Goal: Complete application form: Complete application form

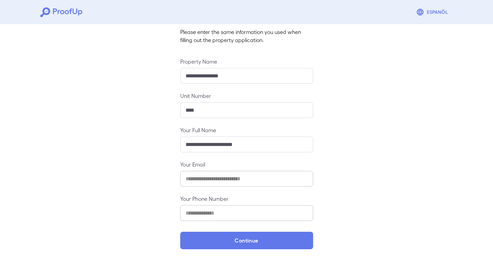
scroll to position [44, 0]
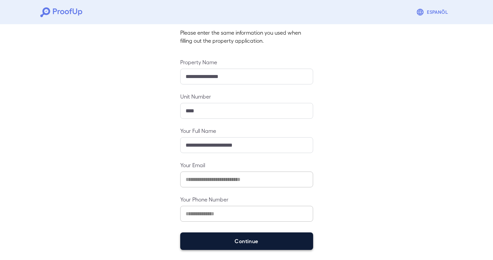
click at [251, 240] on button "Continue" at bounding box center [246, 240] width 133 height 17
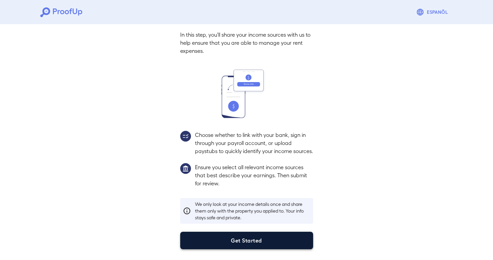
click at [245, 235] on button "Get Started" at bounding box center [246, 239] width 133 height 17
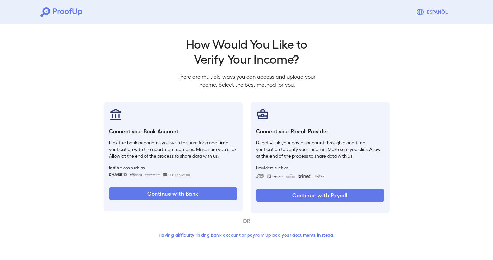
click at [238, 213] on div "OR" at bounding box center [247, 221] width 196 height 16
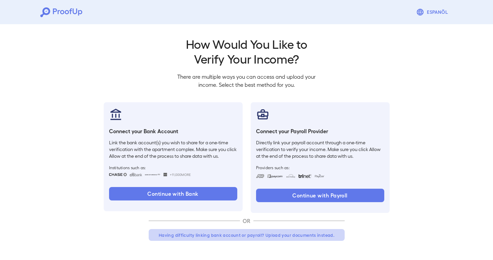
click at [238, 229] on button "Having difficulty linking bank account or payroll? Upload your documents instea…" at bounding box center [247, 235] width 196 height 12
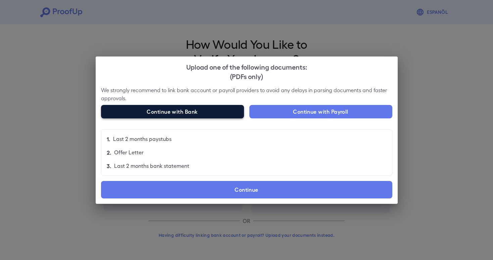
click at [206, 109] on button "Continue with Bank" at bounding box center [172, 111] width 143 height 13
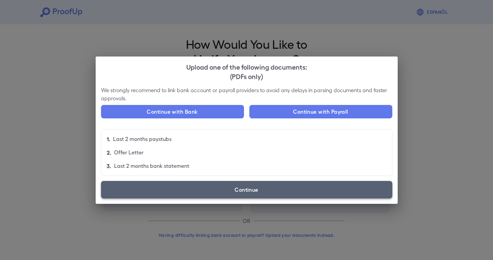
click at [260, 187] on label "Continue" at bounding box center [246, 189] width 291 height 17
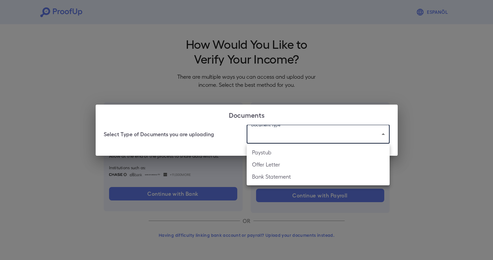
click at [283, 132] on body "Espanõl Go back How Would You Like to Verify Your Income? There are multiple wa…" at bounding box center [246, 128] width 493 height 257
click at [275, 178] on li "Bank Statement" at bounding box center [318, 176] width 143 height 12
type input "**********"
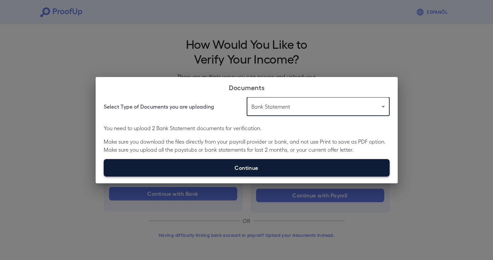
click at [262, 162] on label "Continue" at bounding box center [247, 167] width 286 height 17
click at [104, 176] on input "Continue" at bounding box center [104, 176] width 0 height 0
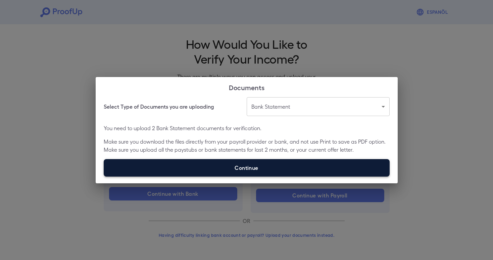
type input "**********"
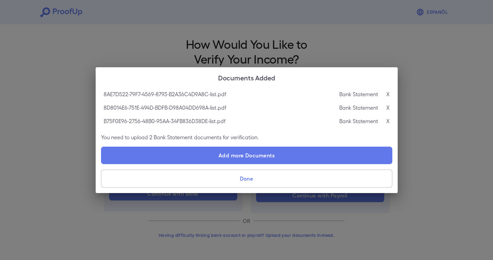
click at [232, 174] on button "Done" at bounding box center [246, 178] width 291 height 18
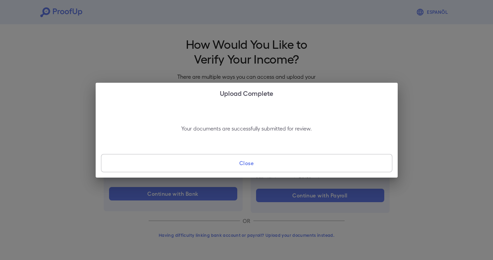
click at [233, 165] on button "Close" at bounding box center [246, 163] width 291 height 18
